Goal: Ask a question: Seek information or help from site administrators or community

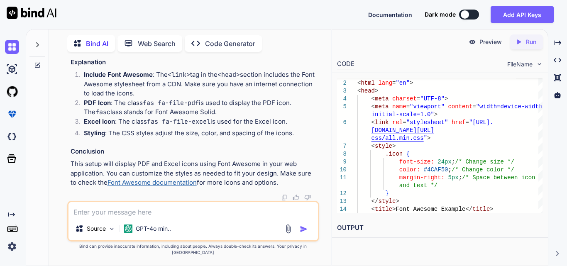
scroll to position [13190, 0]
drag, startPoint x: 226, startPoint y: 120, endPoint x: 255, endPoint y: 123, distance: 29.2
copy code "grid_view"
click at [132, 215] on textarea at bounding box center [192, 209] width 249 height 15
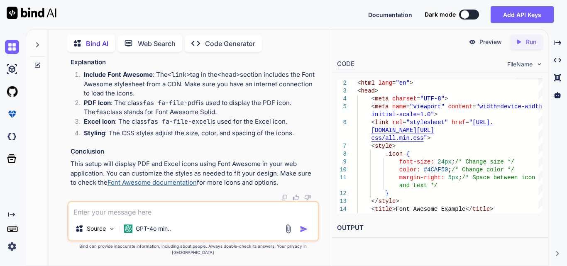
paste textarea "<button id="generateExcelBtn" class="btn filterExcelBtn ms-auto" style="display…"
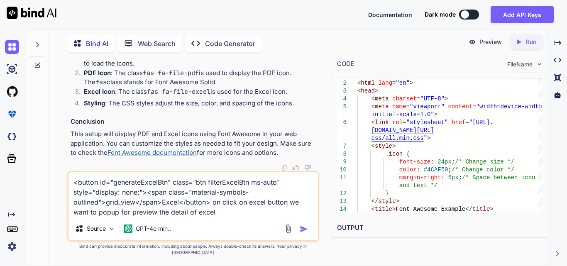
click at [227, 216] on textarea "<button id="generateExcelBtn" class="btn filterExcelBtn ms-auto" style="display…" at bounding box center [192, 194] width 249 height 45
click at [227, 215] on textarea "<button id="generateExcelBtn" class="btn filterExcelBtn ms-auto" style="display…" at bounding box center [192, 194] width 249 height 45
click at [222, 217] on textarea "<button id="generateExcelBtn" class="btn filterExcelBtn ms-auto" style="display…" at bounding box center [192, 194] width 249 height 45
paste textarea "$('#filterBtn').click(function () { var reportType = $('#reportType').val(); //…"
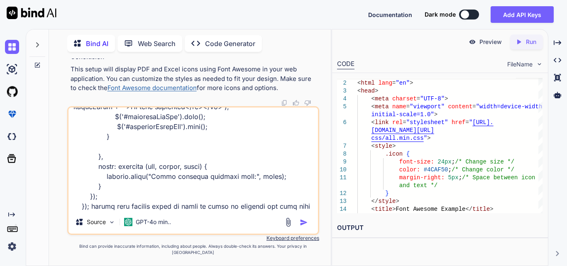
scroll to position [678, 0]
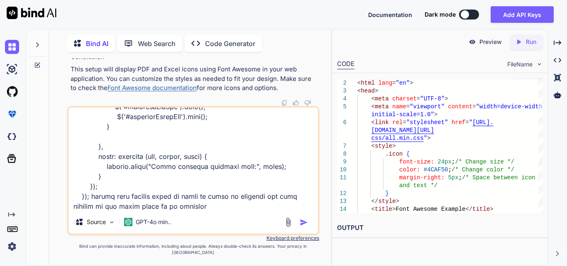
type textarea "<button id="generateExcelBtn" class="btn filterExcelBtn ms-auto" style="display…"
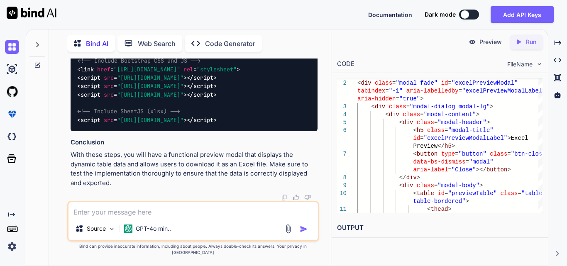
scroll to position [14638, 0]
drag, startPoint x: 219, startPoint y: 180, endPoint x: 263, endPoint y: 182, distance: 44.1
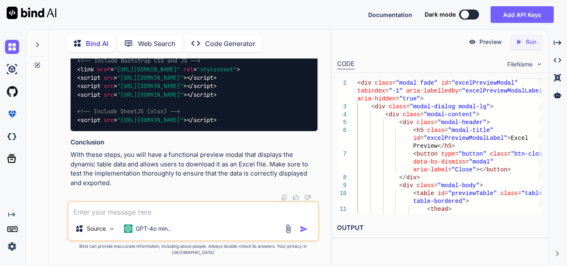
scroll to position [14887, 0]
drag, startPoint x: 230, startPoint y: 195, endPoint x: 268, endPoint y: 189, distance: 37.7
click at [183, 124] on span ""[URL][DOMAIN_NAME]"" at bounding box center [150, 119] width 66 height 7
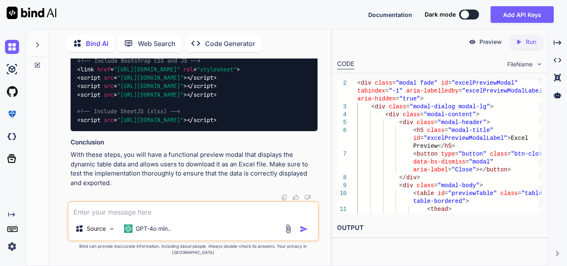
click at [183, 124] on span ""[URL][DOMAIN_NAME]"" at bounding box center [150, 119] width 66 height 7
drag, startPoint x: 122, startPoint y: 173, endPoint x: 145, endPoint y: 172, distance: 23.7
click at [145, 115] on span "<!-- Include SheetJS (xlsx) -->" at bounding box center [128, 111] width 103 height 7
copy span "SheetJS"
click at [144, 214] on textarea at bounding box center [192, 209] width 249 height 15
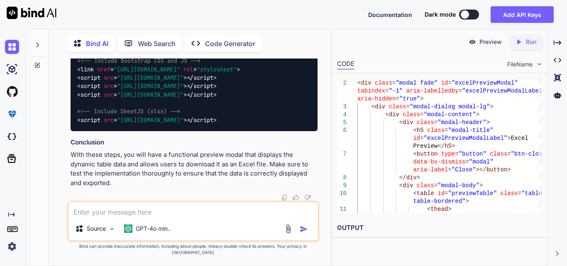
scroll to position [14944, 0]
click at [134, 217] on textarea at bounding box center [192, 209] width 249 height 15
type textarea "is it paid"
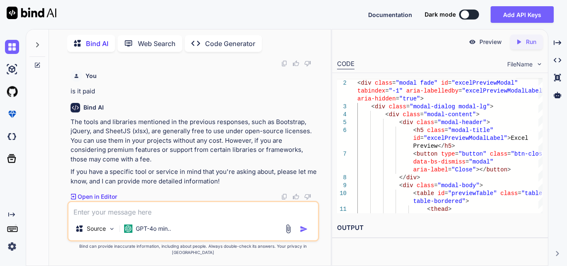
scroll to position [15074, 0]
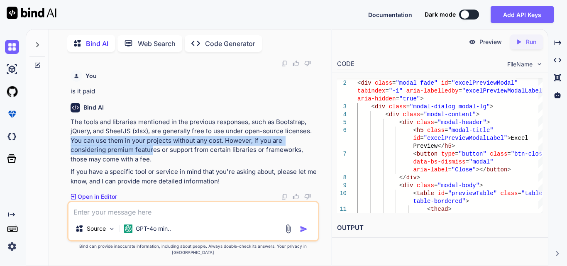
drag, startPoint x: 72, startPoint y: 149, endPoint x: 171, endPoint y: 163, distance: 99.6
click at [117, 164] on p "The tools and libraries mentioned in the previous responses, such as Bootstrap,…" at bounding box center [194, 140] width 247 height 47
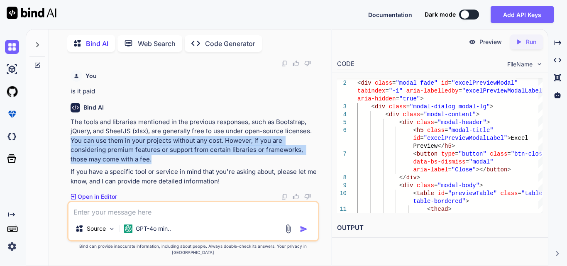
scroll to position [14410, 0]
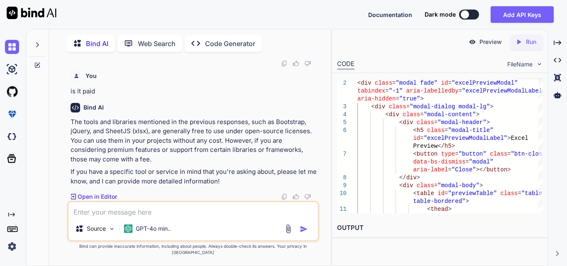
click at [127, 217] on textarea at bounding box center [192, 209] width 249 height 15
paste textarea "$('#generatePdfBtn').click(function () { // Capture the HTML content of the rep…"
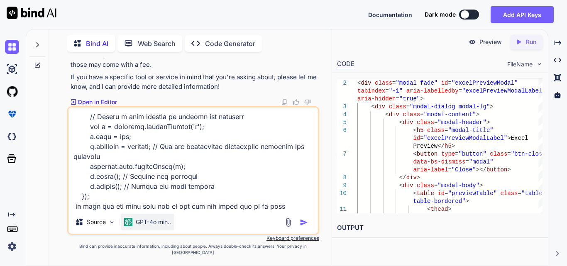
scroll to position [499, 0]
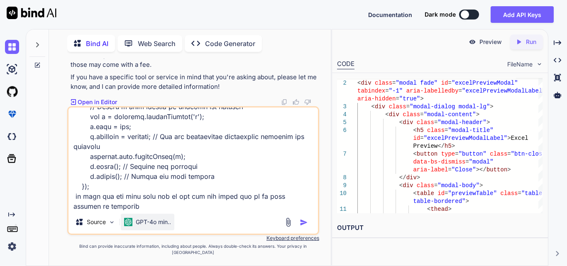
type textarea "$('#generatePdfBtn').click(function () { // Capture the HTML content of the rep…"
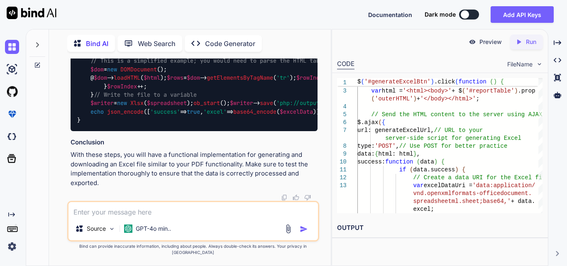
scroll to position [16264, 0]
click at [173, 217] on textarea at bounding box center [192, 209] width 249 height 15
click at [189, 223] on div "Source GPT-4o min.." at bounding box center [193, 221] width 252 height 41
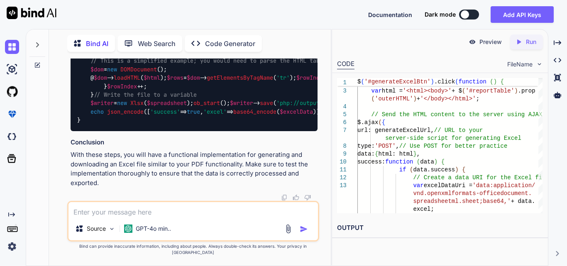
click at [102, 217] on textarea at bounding box center [192, 209] width 249 height 15
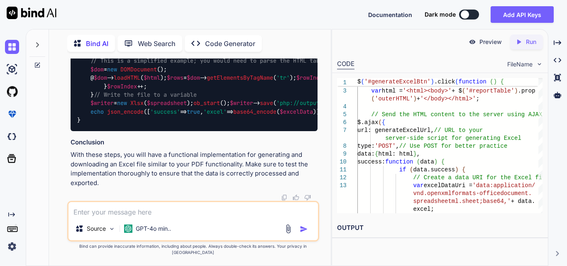
drag, startPoint x: 90, startPoint y: 117, endPoint x: 269, endPoint y: 120, distance: 179.3
click at [127, 208] on textarea at bounding box center [192, 209] width 249 height 15
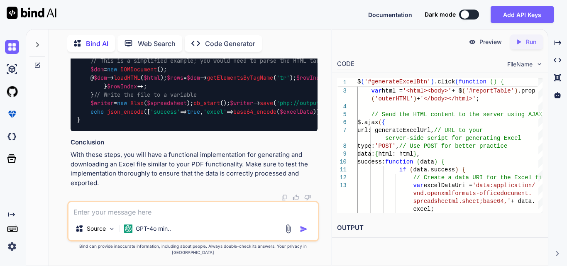
drag, startPoint x: 80, startPoint y: 147, endPoint x: 223, endPoint y: 156, distance: 143.8
click at [177, 223] on div "Source GPT-4o min.." at bounding box center [193, 221] width 252 height 41
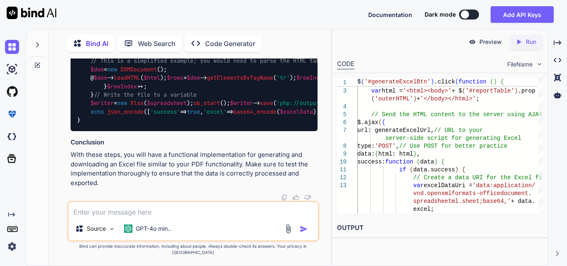
click at [138, 217] on textarea at bounding box center [192, 209] width 249 height 15
paste textarea "$('#generateExcelBtn').click(function () { // Clear existing preview data $('#p…"
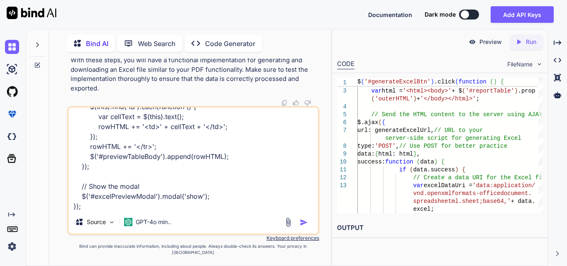
scroll to position [0, 203]
drag, startPoint x: 94, startPoint y: 81, endPoint x: 316, endPoint y: 81, distance: 221.6
copy code "var html = '<html><body>' + $( '#reportTable' ). prop ( 'outerHTML' ) + '</body…"
click at [87, 210] on textarea "$('#generateExcelBtn').click(function () { // Clear existing preview data $('#p…" at bounding box center [192, 158] width 249 height 103
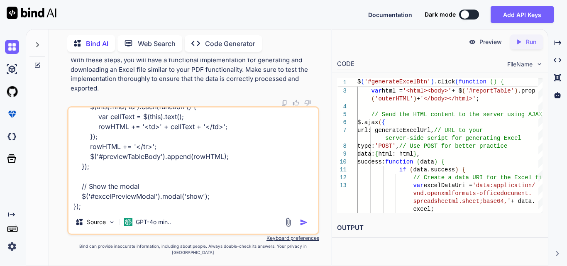
paste textarea "var html = '<html><body>' + $('#reportTable').prop('outerHTML') + '</body></htm…"
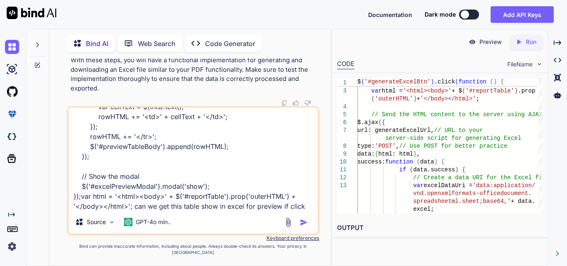
scroll to position [170, 0]
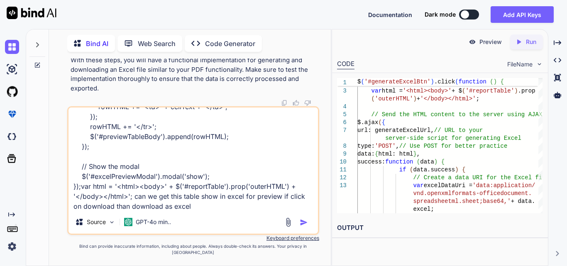
type textarea "$('#generateExcelBtn').click(function () { // Clear existing preview data $('#p…"
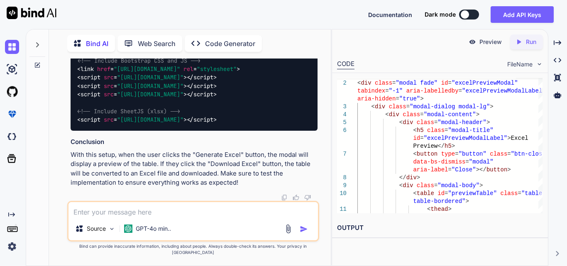
scroll to position [16778, 0]
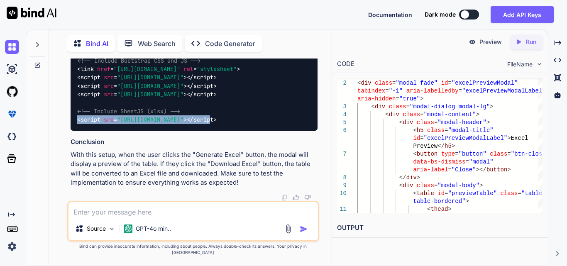
scroll to position [0, 115]
drag, startPoint x: 77, startPoint y: 183, endPoint x: 321, endPoint y: 183, distance: 244.0
click at [321, 183] on div "You total count is equal to product size like 2*2 =4 than add if it has same pr…" at bounding box center [193, 162] width 275 height 207
copy code "< script src = "[URL][DOMAIN_NAME]" > </ script >"
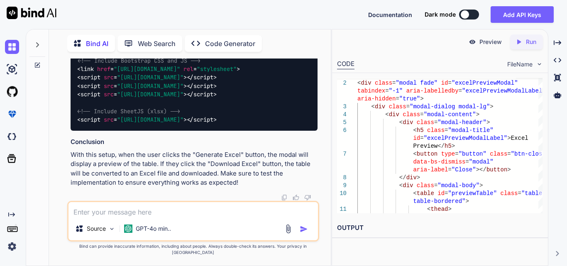
click at [120, 214] on textarea at bounding box center [192, 209] width 249 height 15
click at [130, 210] on textarea at bounding box center [192, 209] width 249 height 15
paste textarea "$('#generateExcelBtn').click(function () { // Clear existing preview data $('#p…"
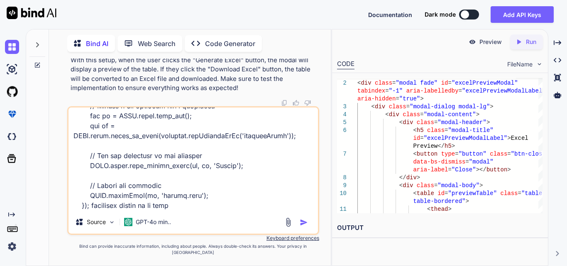
type textarea "$('#generateExcelBtn').click(function () { // Clear existing preview data $('#p…"
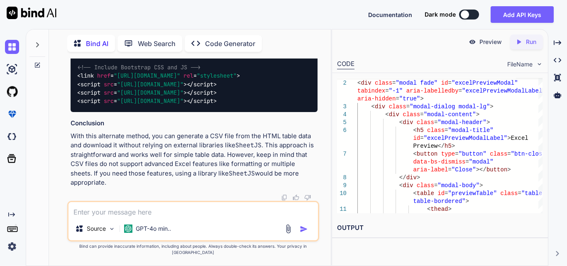
scroll to position [18438, 0]
click at [134, 215] on textarea at bounding box center [192, 209] width 249 height 15
paste textarea "$('#generateExcelBtn').click(function () { // Clear existing preview data $('#p…"
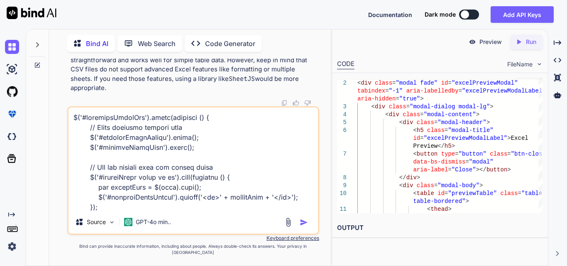
scroll to position [290, 0]
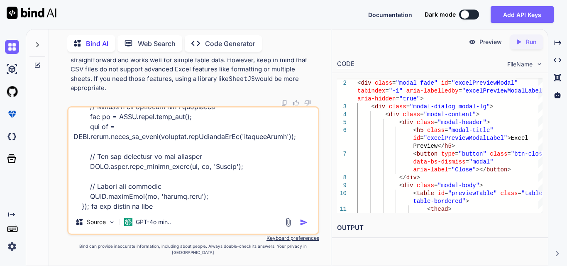
click at [179, 210] on textarea at bounding box center [192, 158] width 249 height 103
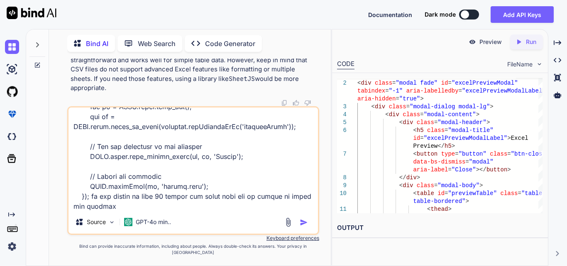
type textarea "$('#generateExcelBtn').click(function () { // Clear existing preview data $('#p…"
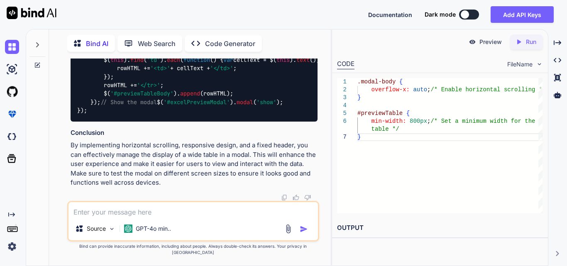
scroll to position [19164, 0]
drag, startPoint x: 89, startPoint y: 163, endPoint x: 147, endPoint y: 162, distance: 57.7
copy code "overflow-x : auto;"
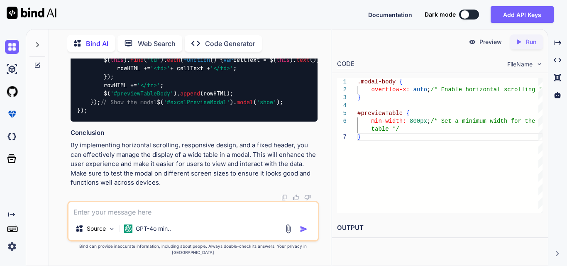
drag, startPoint x: 88, startPoint y: 165, endPoint x: 74, endPoint y: 146, distance: 23.5
copy code "#previewTable { min-width : 800px ; /* Set a minimum width for the table */ }"
click at [116, 216] on textarea at bounding box center [192, 209] width 249 height 15
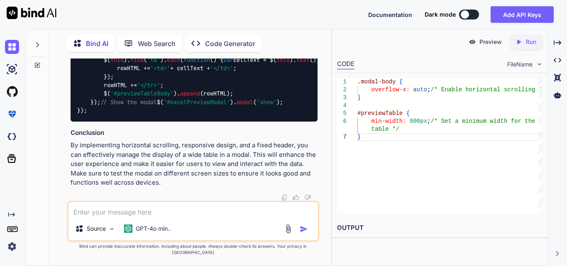
paste textarea "$(document).ready(function () { // Get the first day of the current month const…"
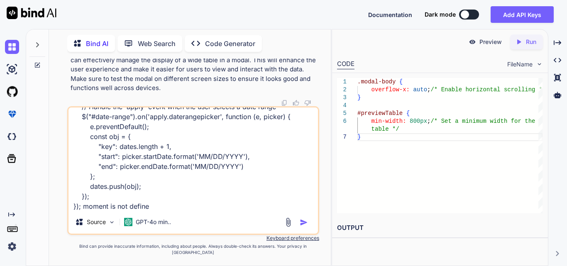
type textarea "$(document).ready(function () { // Get the first day of the current month const…"
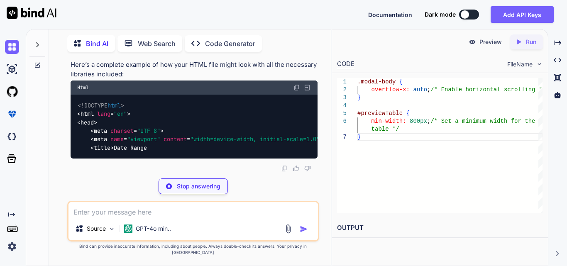
scroll to position [0, 82]
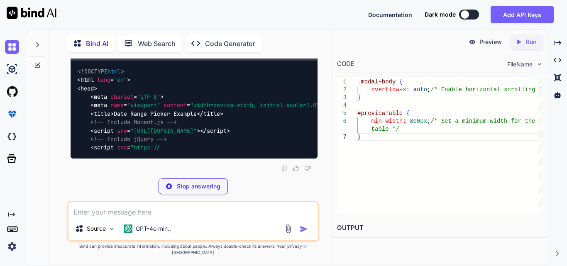
drag, startPoint x: 76, startPoint y: 147, endPoint x: 320, endPoint y: 149, distance: 243.6
click at [320, 149] on div "You total count is equal to product size like 2*2 =4 than add if it has same pr…" at bounding box center [193, 162] width 275 height 207
copy code "< script src = "[URL][DOMAIN_NAME]" > </ script >"
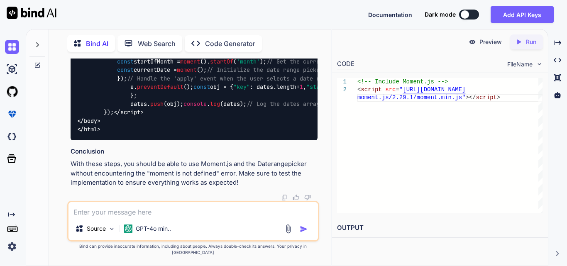
click at [159, 215] on textarea at bounding box center [192, 209] width 249 height 15
paste textarea "$(...).daterangepicker is not a function"
type textarea "$(...).daterangepicker is not a function"
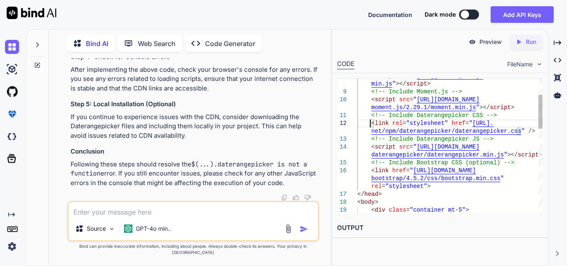
scroll to position [0, 0]
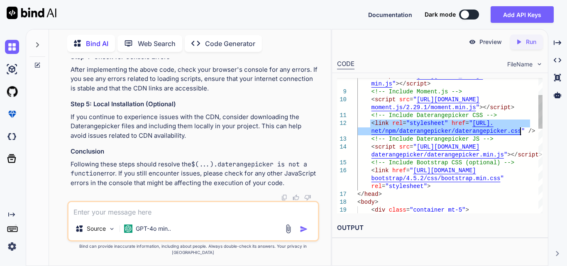
drag, startPoint x: 370, startPoint y: 126, endPoint x: 535, endPoint y: 132, distance: 165.3
type textarea "<!-- Include Moment.js --> <script src="[URL][DOMAIN_NAME]"></script> <!-- Incl…"
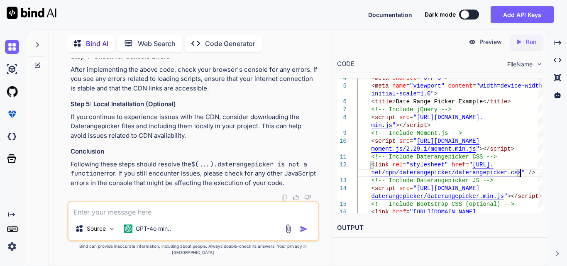
click at [93, 217] on textarea at bounding box center [192, 209] width 249 height 15
paste textarea "<!DOCTYPE html> <html> <head> <style> body { font-family: Arial, sans-serif; ma…"
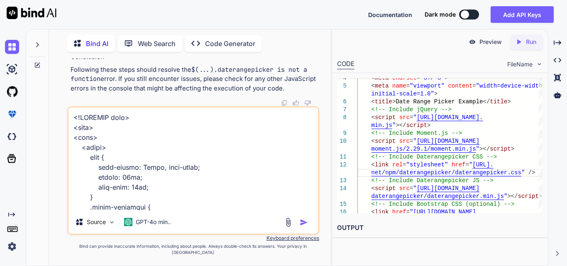
scroll to position [439, 0]
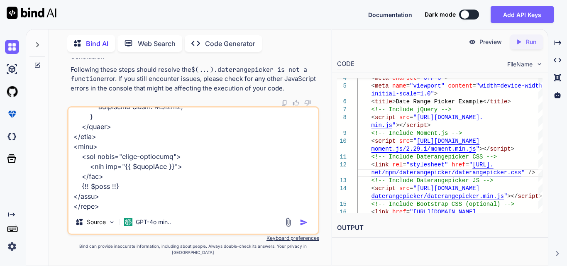
paste textarea "$('#generateExcelBtn').click(function () { // Clear existing preview data $('#p…"
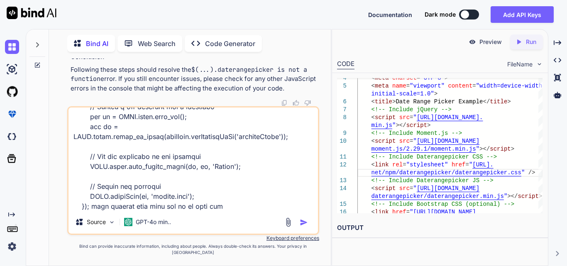
type textarea "<!DOCTYPE html> <html> <head> <style> body { font-family: Arial, sans-serif; ma…"
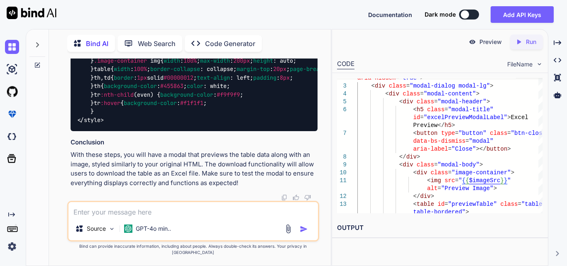
scroll to position [23109, 0]
click at [172, 217] on textarea at bounding box center [192, 209] width 249 height 15
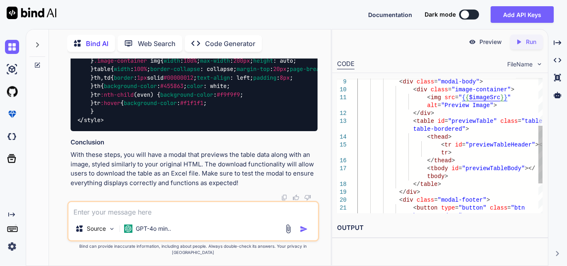
scroll to position [0, 0]
click at [486, 144] on div "< div class = "modal-body" > < div class = "image-container" > < img src = " { …" at bounding box center [449, 125] width 185 height 315
click at [184, 217] on textarea at bounding box center [192, 209] width 249 height 15
drag, startPoint x: 117, startPoint y: 217, endPoint x: 53, endPoint y: 221, distance: 64.0
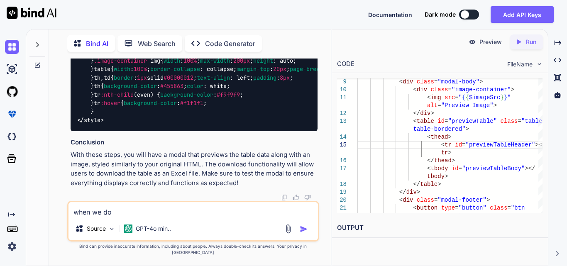
click at [53, 221] on div "Bind AI Web Search Created with Pixso. Code Generator You total count is equal …" at bounding box center [190, 149] width 282 height 234
paste textarea "public function generateReportPdf(Request $request) { try { // Validate the inc…"
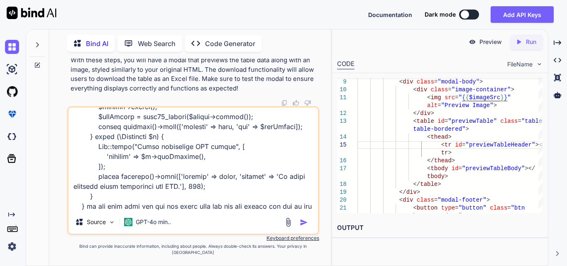
scroll to position [359, 0]
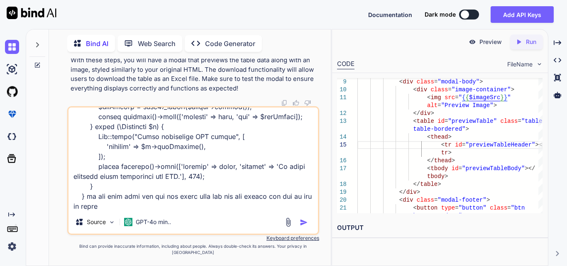
type textarea "public function generateReportPdf(Request $request) { try { // Validate the inc…"
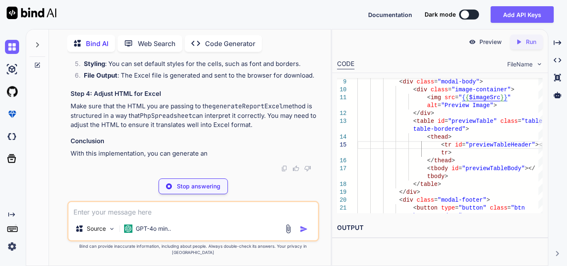
scroll to position [24214, 0]
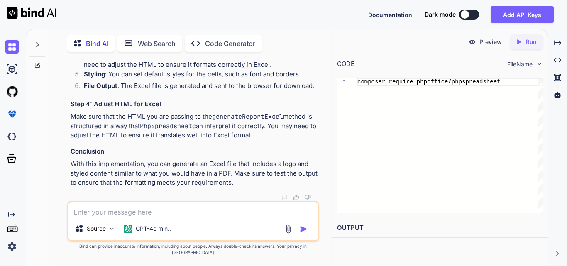
click at [125, 215] on textarea at bounding box center [192, 209] width 249 height 15
click at [129, 215] on textarea at bounding box center [192, 209] width 249 height 15
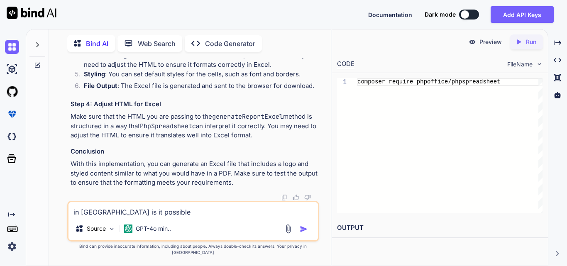
type textarea "in [GEOGRAPHIC_DATA] is it possible"
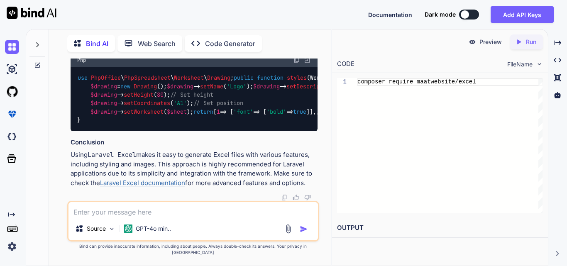
scroll to position [25866, 0]
click at [133, 217] on textarea at bounding box center [192, 209] width 249 height 15
type textarea "for preview only"
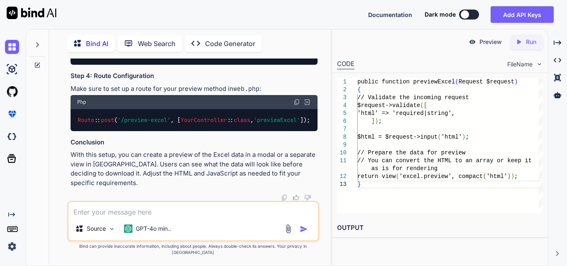
scroll to position [27074, 0]
drag, startPoint x: 245, startPoint y: 166, endPoint x: 283, endPoint y: 169, distance: 37.5
click at [263, 131] on div "Route :: post ( '/preview-excel' , [ YourController :: class , 'previewExcel' ]…" at bounding box center [194, 120] width 247 height 22
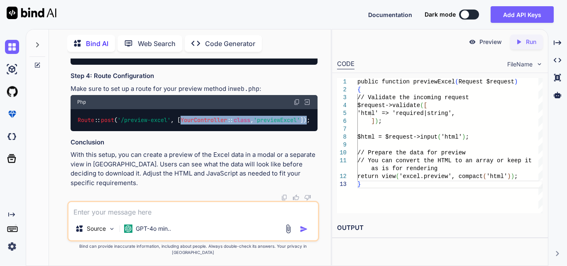
scroll to position [0, 8]
drag, startPoint x: 182, startPoint y: 154, endPoint x: 315, endPoint y: 155, distance: 132.8
click at [315, 131] on div "Route :: post ( '/preview-excel' , [ YourController :: class , 'previewExcel' ]…" at bounding box center [194, 120] width 247 height 22
click at [237, 124] on span "class" at bounding box center [242, 119] width 17 height 7
drag, startPoint x: 154, startPoint y: 162, endPoint x: 113, endPoint y: 168, distance: 41.0
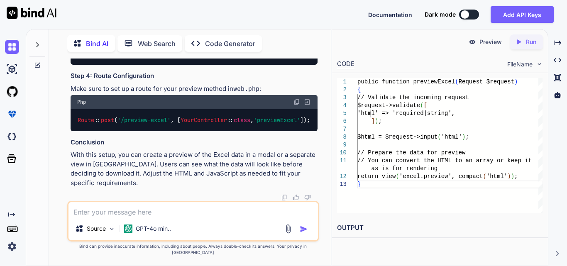
click at [142, 124] on span "'/preview-excel'" at bounding box center [143, 119] width 53 height 7
click at [173, 215] on textarea at bounding box center [192, 209] width 249 height 15
type textarea "but we want to show in model than how to do this"
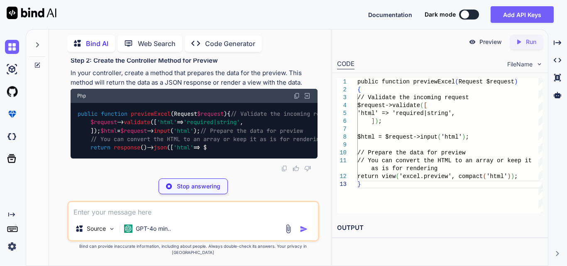
scroll to position [27732, 0]
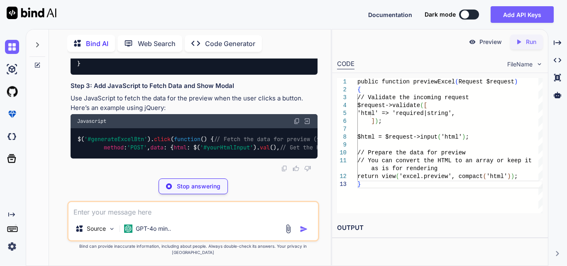
drag, startPoint x: 85, startPoint y: 117, endPoint x: 210, endPoint y: 119, distance: 124.9
click at [209, 74] on div "public function previewExcel ( Request $request ) { // Validate the incoming re…" at bounding box center [194, 42] width 247 height 64
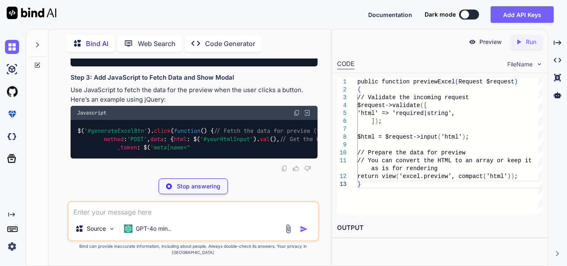
click at [216, 66] on div "public function previewExcel ( Request $request ) { // Validate the incoming re…" at bounding box center [194, 34] width 247 height 64
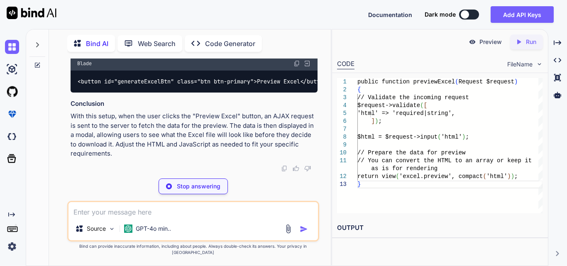
drag, startPoint x: 93, startPoint y: 133, endPoint x: 220, endPoint y: 135, distance: 126.6
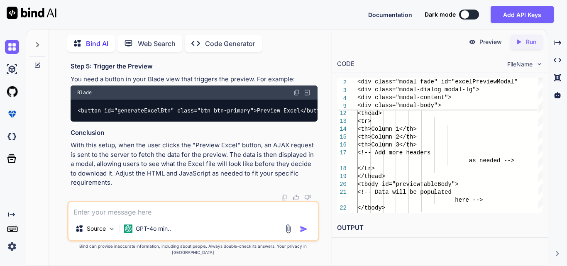
scroll to position [0, 22]
click at [147, 209] on textarea at bounding box center [192, 209] width 249 height 15
type textarea "how to show in blade file"
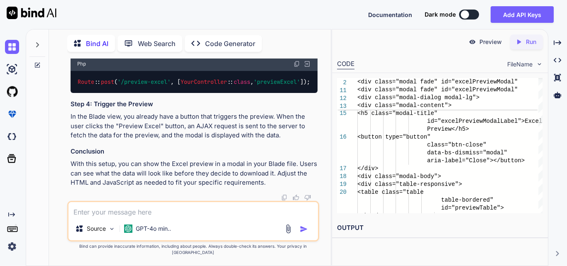
scroll to position [29190, 0]
click at [154, 212] on textarea at bounding box center [192, 209] width 249 height 15
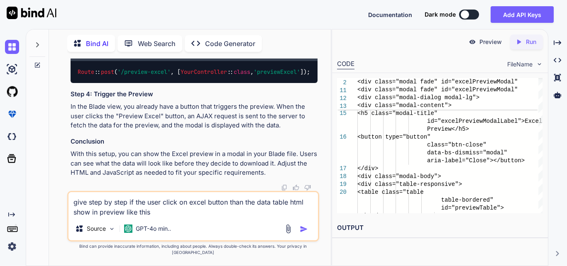
paste textarea "<!DOCTYPE html> <html> <head> <style> body { font-family: Arial, sans-serif; ma…"
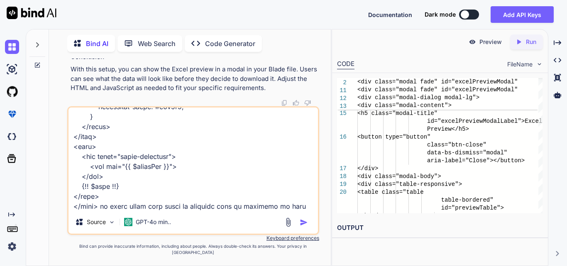
scroll to position [459, 0]
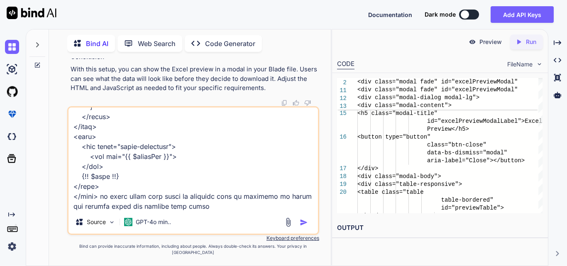
type textarea "give step by step if the user click on excel button than the data table html sh…"
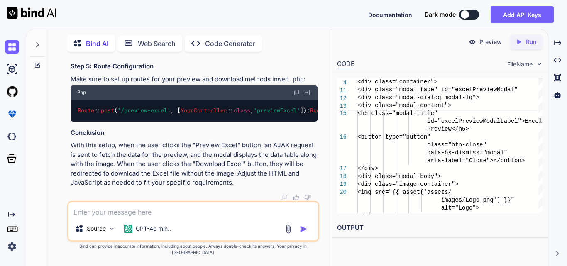
scroll to position [29935, 0]
drag, startPoint x: 138, startPoint y: 117, endPoint x: 187, endPoint y: 124, distance: 49.6
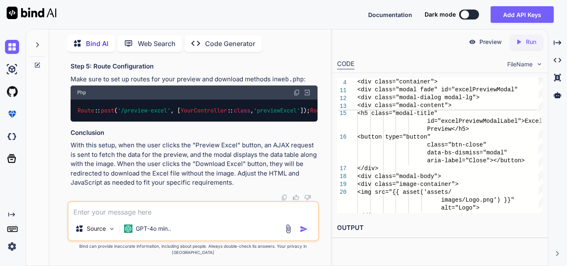
click at [163, 217] on textarea at bounding box center [192, 209] width 249 height 15
paste textarea "public function previewExcel(Request $request) { // Validate the incoming reque…"
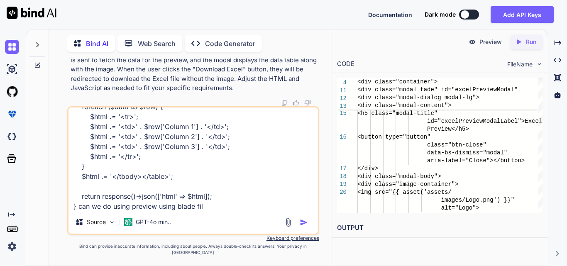
type textarea "public function previewExcel(Request $request) { // Validate the incoming reque…"
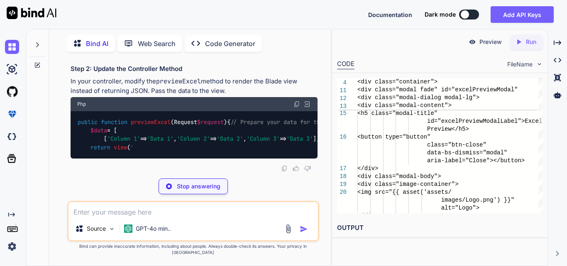
scroll to position [31628, 0]
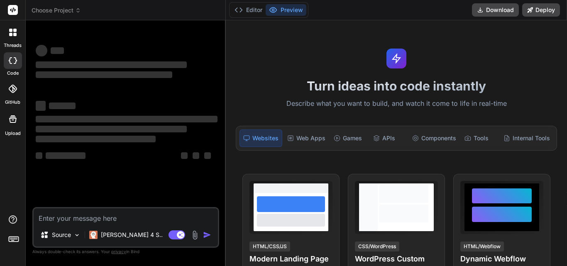
type textarea "x"
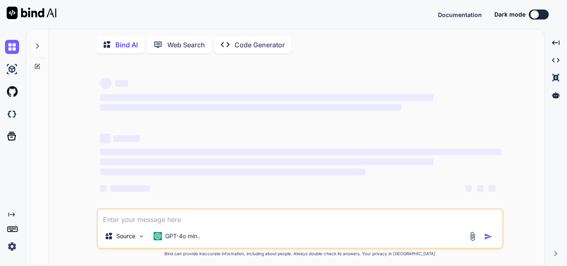
click at [175, 216] on textarea at bounding box center [300, 217] width 404 height 15
type textarea "x"
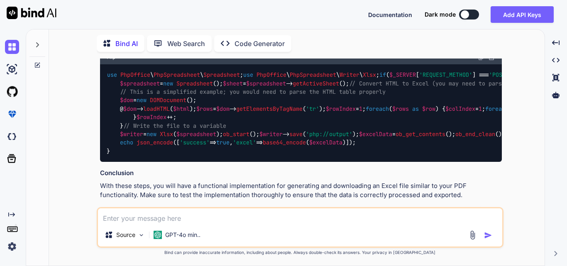
scroll to position [2736, 0]
